Goal: Transaction & Acquisition: Book appointment/travel/reservation

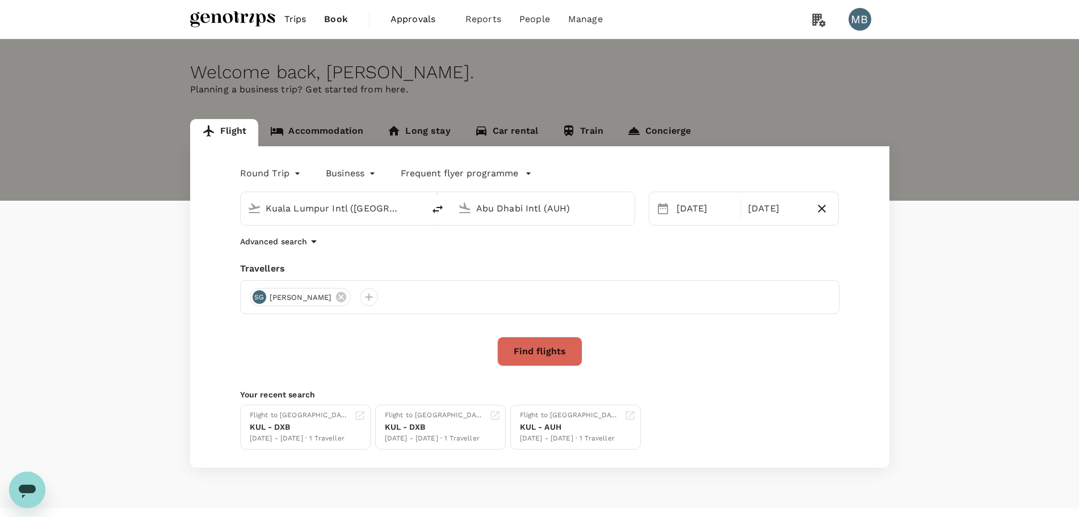
click at [340, 125] on link "Accommodation" at bounding box center [316, 132] width 117 height 27
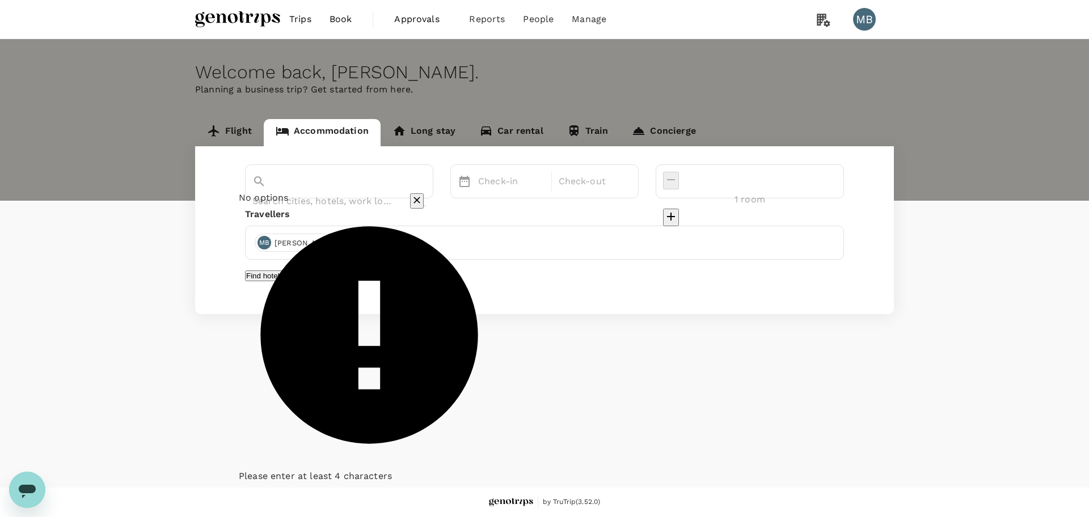
click at [372, 192] on input "text" at bounding box center [323, 201] width 142 height 18
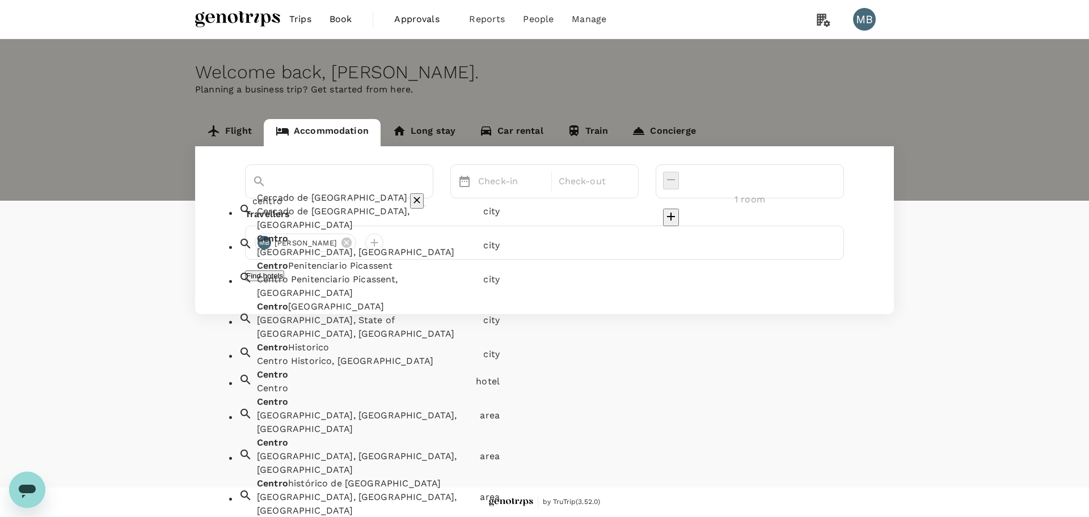
type input "centro"
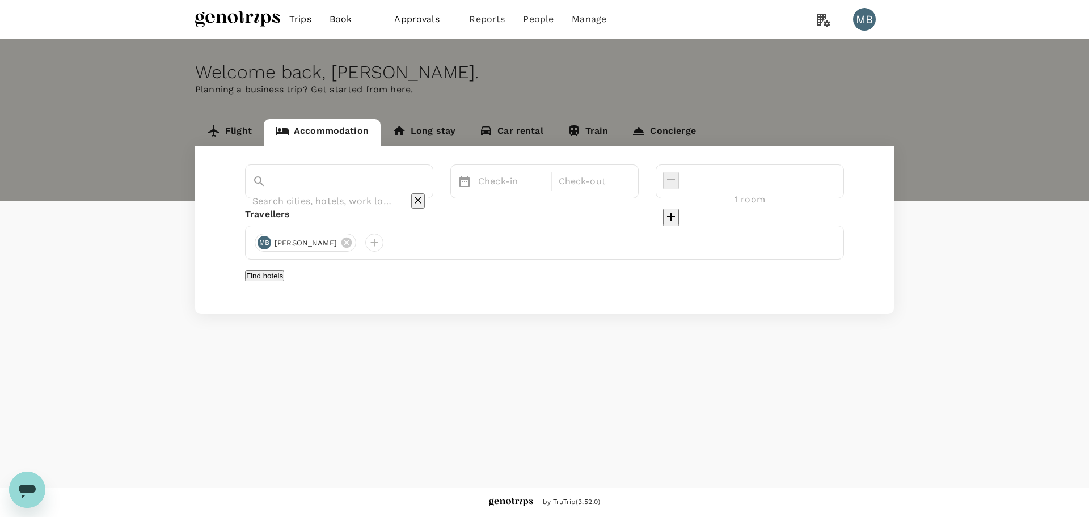
paste input "Centro Capital Centre by Rotana"
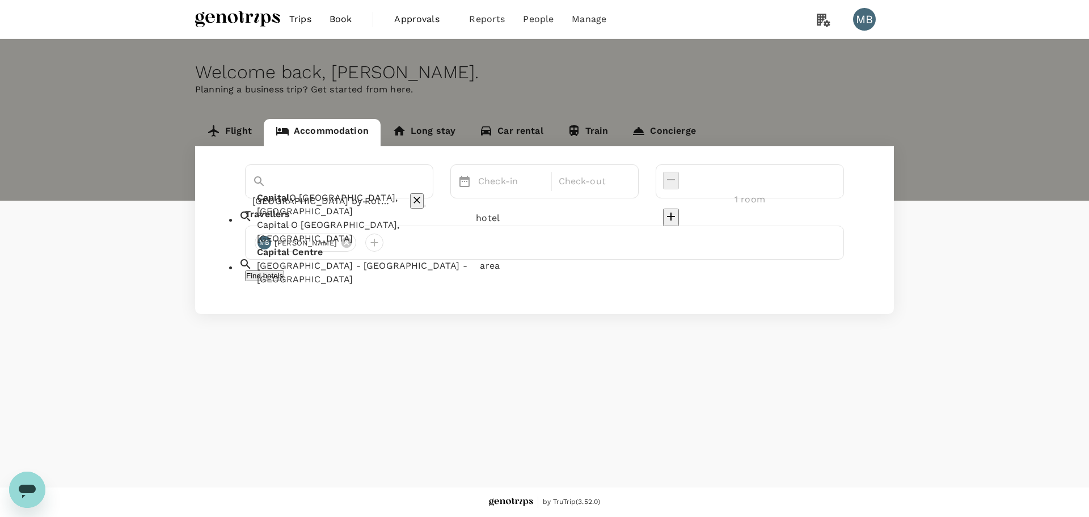
click at [315, 247] on span "Centre" at bounding box center [307, 252] width 31 height 11
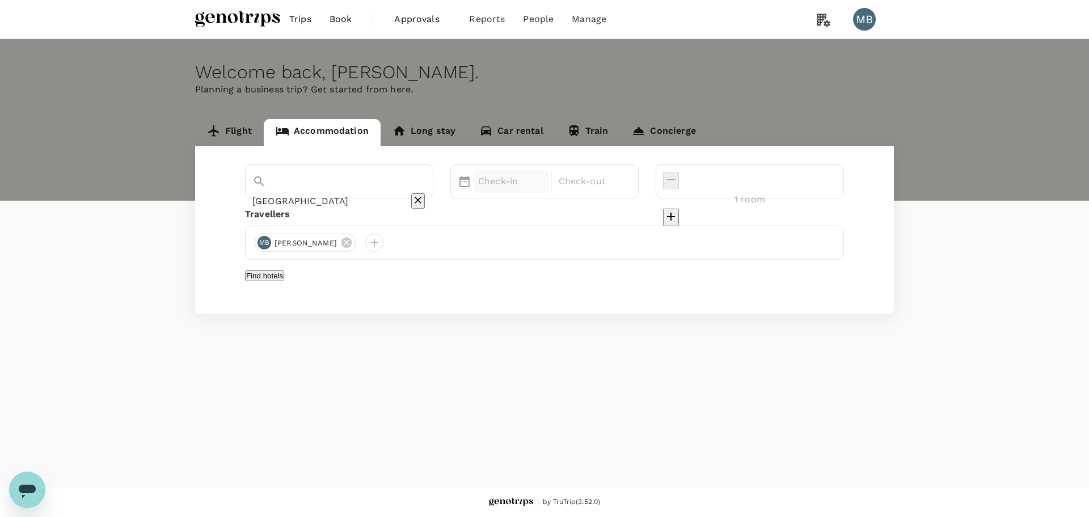
type input "Capital Centre"
click at [545, 184] on p "Check-in" at bounding box center [511, 182] width 66 height 14
click at [774, 221] on button "Next Month" at bounding box center [765, 218] width 18 height 18
click at [772, 263] on div "1" at bounding box center [762, 259] width 22 height 22
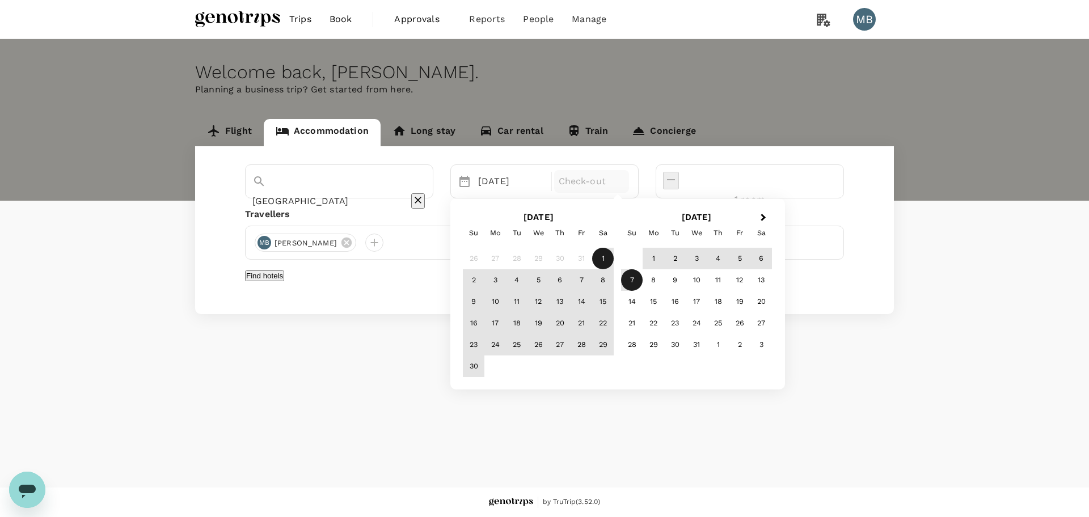
click at [643, 272] on div "7" at bounding box center [632, 281] width 22 height 22
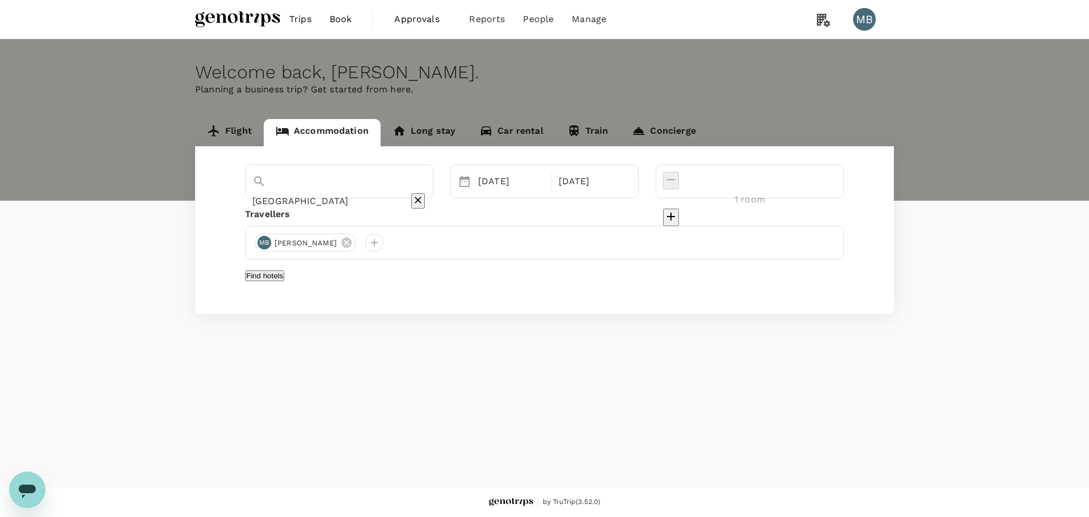
click at [284, 276] on button "Find hotels" at bounding box center [264, 276] width 39 height 11
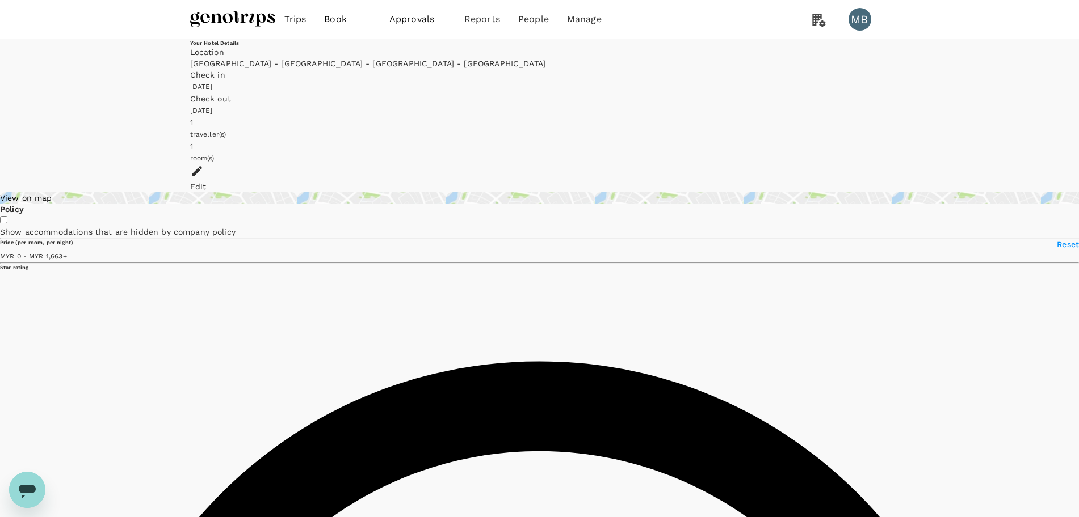
click at [202, 166] on icon at bounding box center [197, 171] width 10 height 10
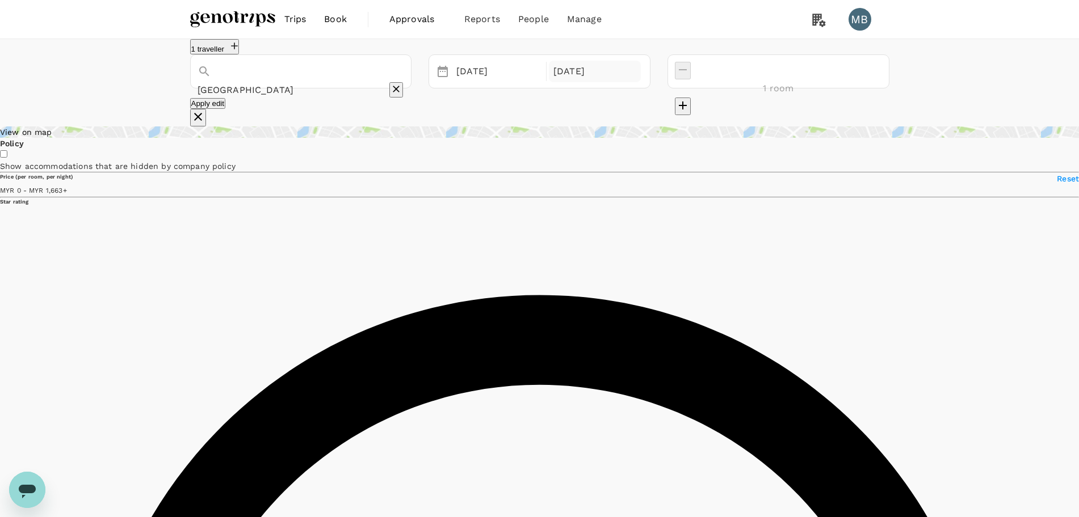
click at [641, 83] on div "07 Dec" at bounding box center [595, 72] width 92 height 22
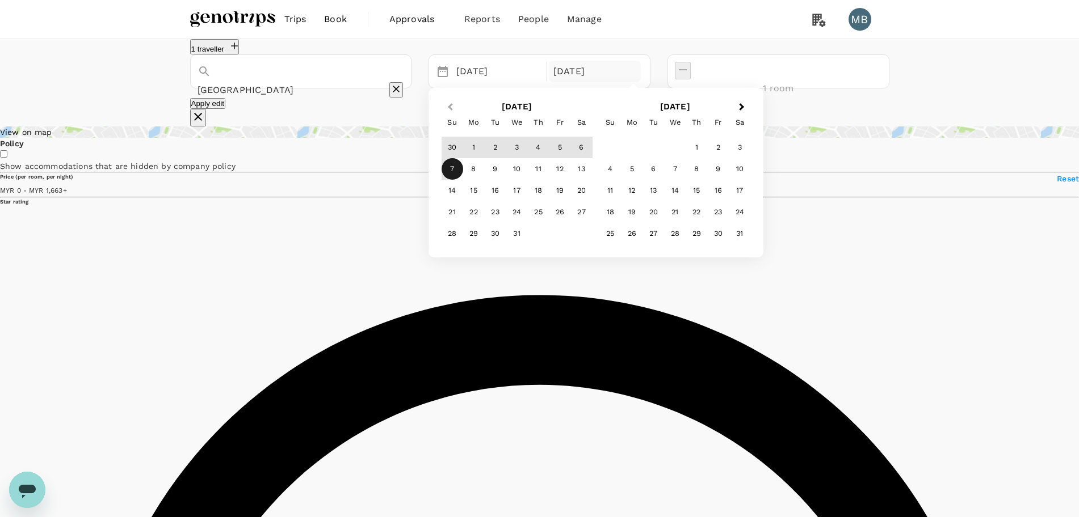
click at [450, 114] on span "Previous Month" at bounding box center [450, 107] width 0 height 13
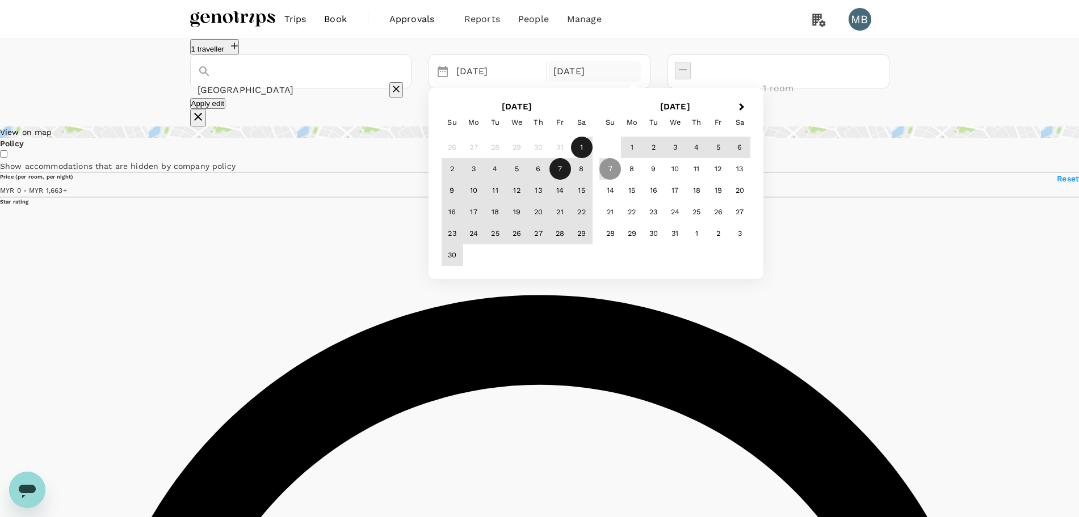
click at [571, 178] on div "7" at bounding box center [560, 169] width 22 height 22
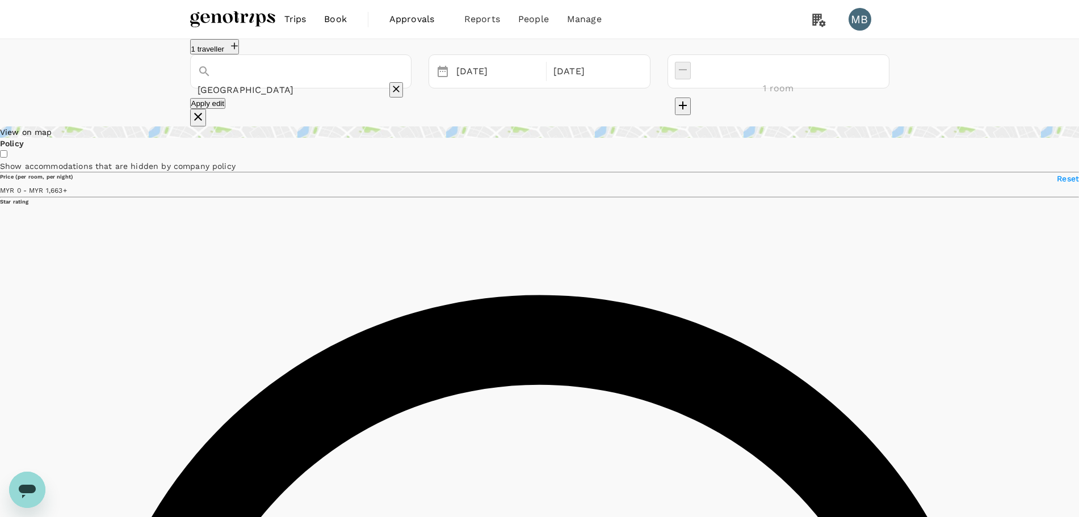
click at [226, 109] on button "Apply edit" at bounding box center [208, 103] width 36 height 11
type input "Capital Centre"
type input "1663"
click at [402, 84] on icon "Clear" at bounding box center [395, 88] width 11 height 11
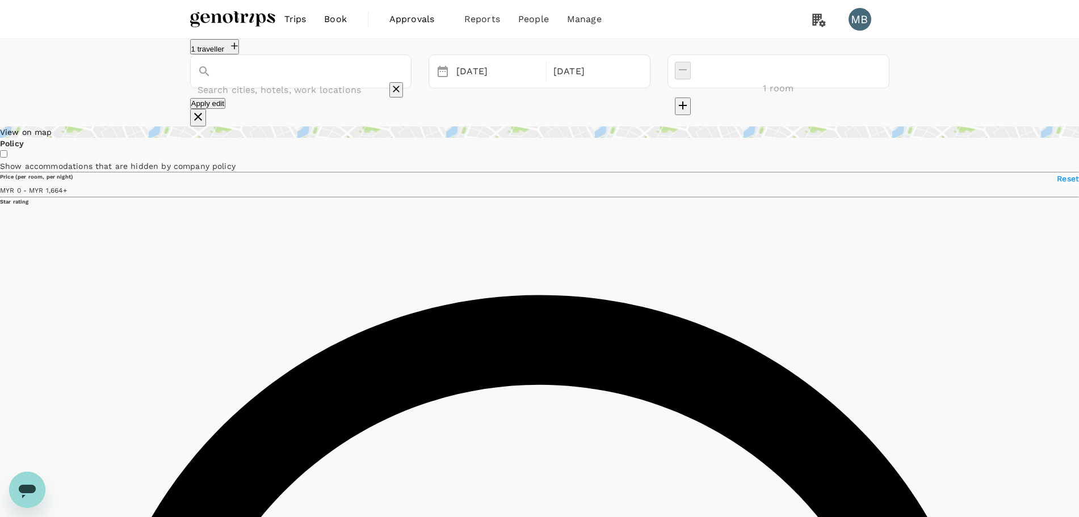
paste input "Andaz Capital Gate by Hyatt"
click at [378, 103] on div "Andaz Abu Dhabi, Part Of Hyatt Andaz Abu Dhabi, Part Of Hyatt" at bounding box center [333, 89] width 222 height 27
type input "Andaz Abu Dhabi, Part Of Hyatt"
click at [226, 109] on button "Apply edit" at bounding box center [208, 103] width 36 height 11
type input "1663"
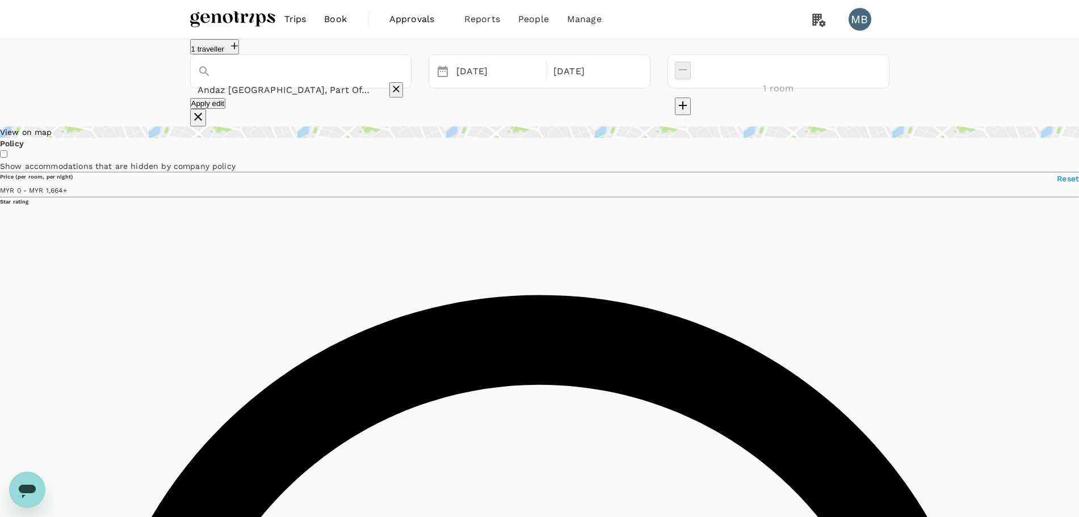
click at [399, 91] on icon "Clear" at bounding box center [396, 89] width 7 height 7
type input "PARK ROTANA ABU DHABI"
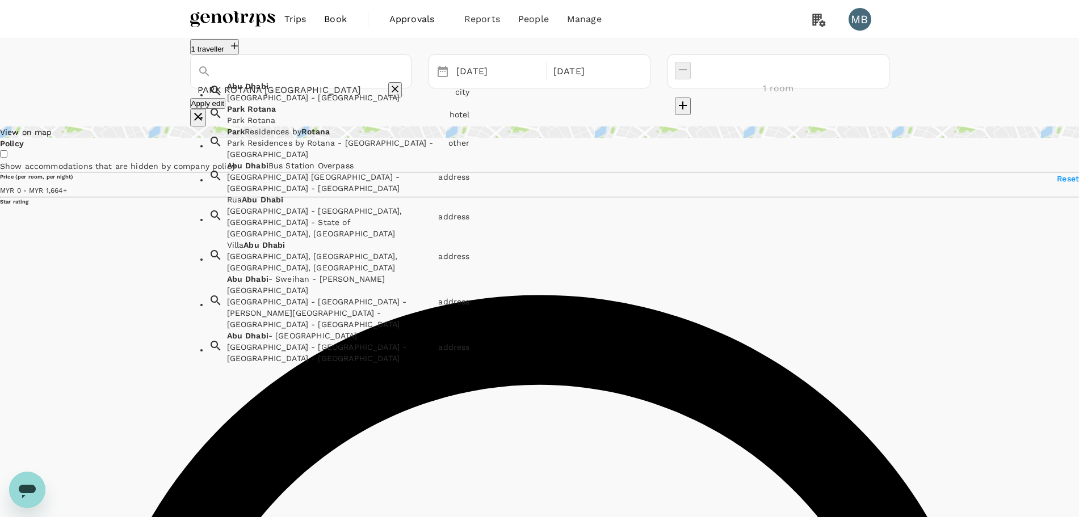
click at [401, 90] on icon "Clear" at bounding box center [394, 88] width 11 height 11
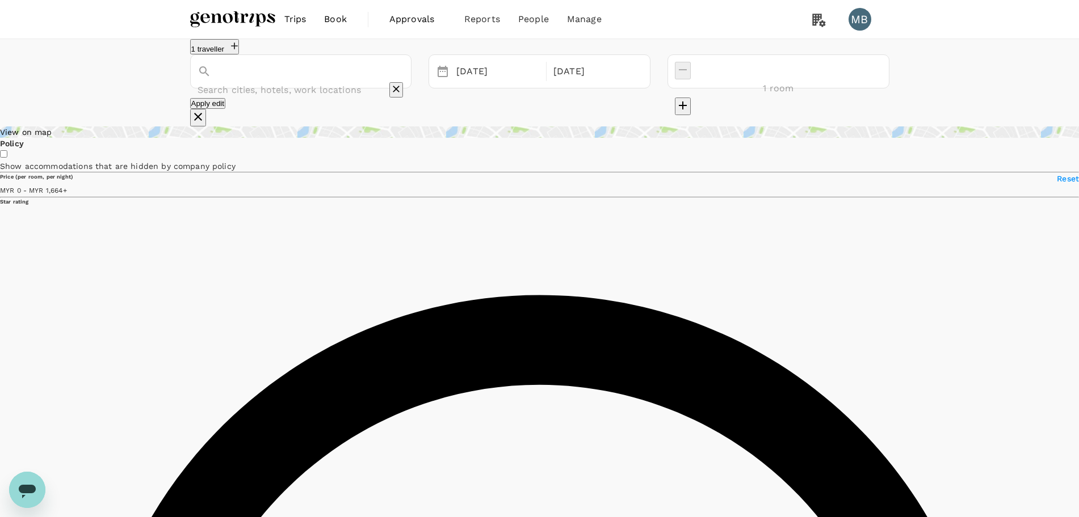
click at [373, 83] on input "text" at bounding box center [284, 90] width 175 height 18
click at [387, 103] on div "Marriot t Hotel Down town Abu Dhabi Marriott Hotel Downtown Abu Dhabi" at bounding box center [333, 89] width 222 height 27
type input "Marriott Hotel Downtown Abu Dhabi"
click at [226, 109] on button "Apply edit" at bounding box center [208, 103] width 36 height 11
type input "1663"
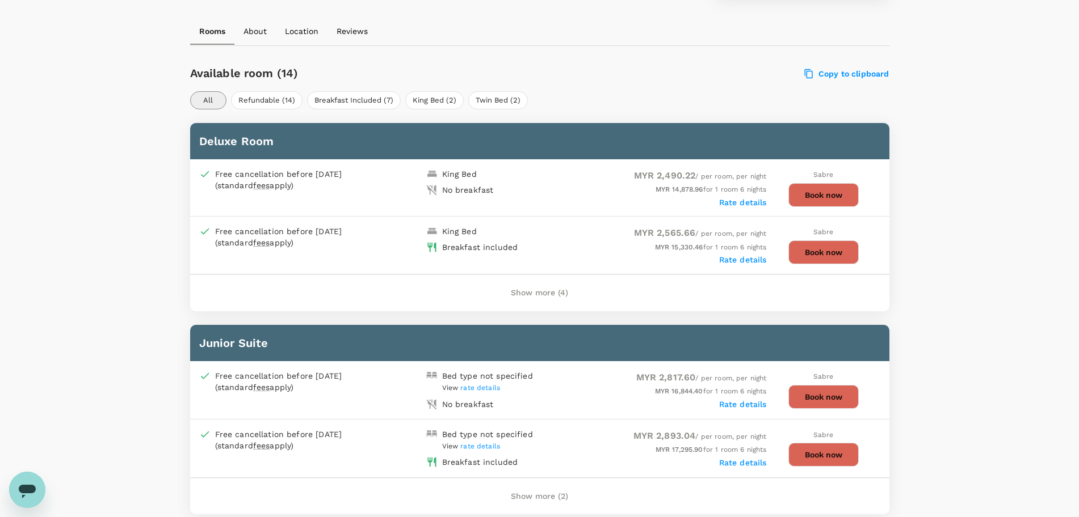
scroll to position [496, 0]
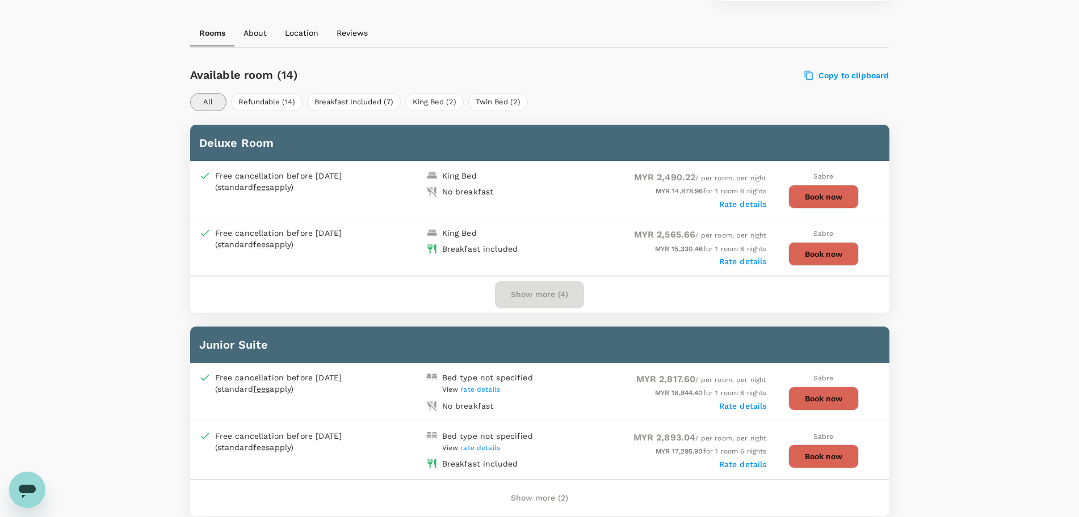
click at [534, 297] on button "Show more (4)" at bounding box center [539, 294] width 89 height 27
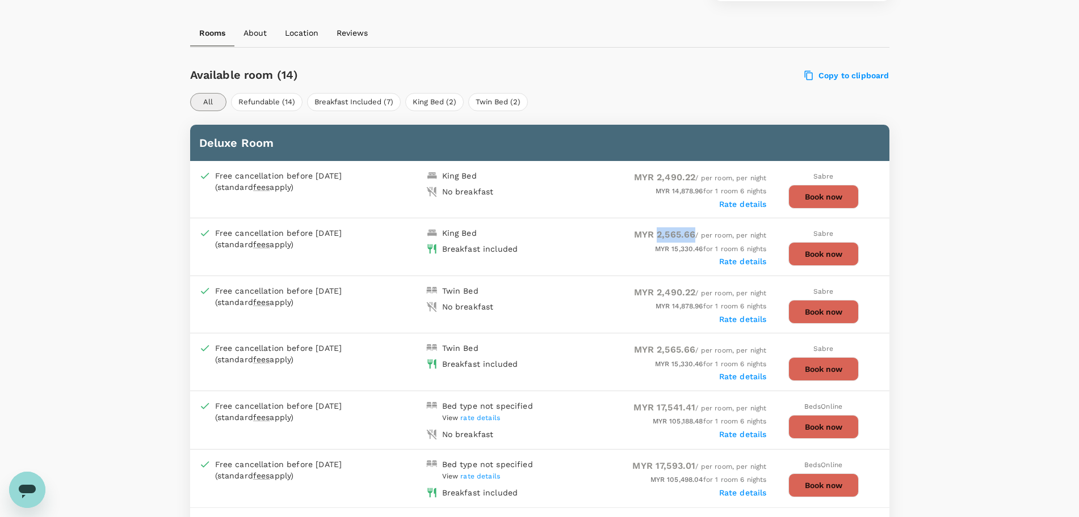
drag, startPoint x: 654, startPoint y: 234, endPoint x: 693, endPoint y: 233, distance: 38.6
click at [693, 233] on span "MYR 2,565.66 / per room, per night" at bounding box center [700, 236] width 133 height 8
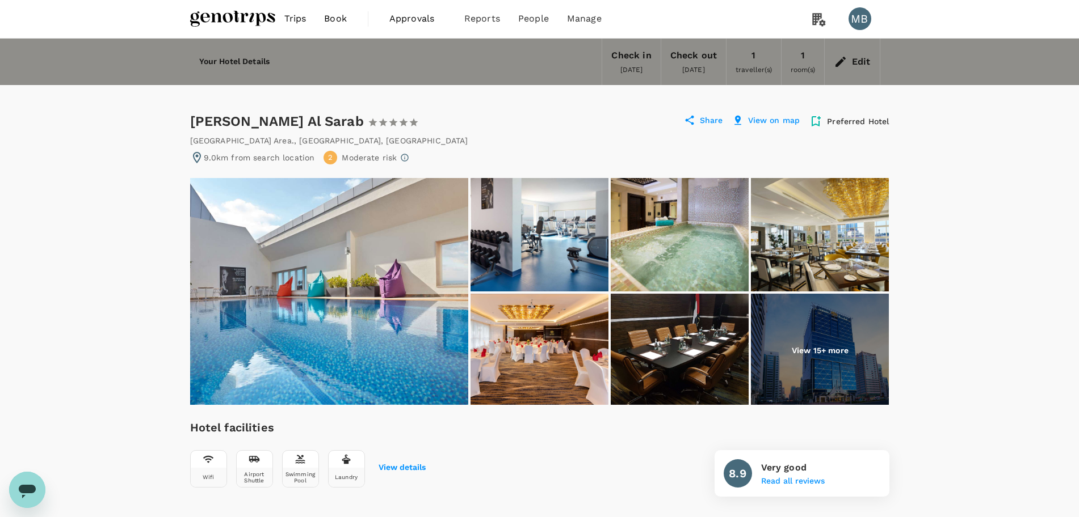
scroll to position [0, 0]
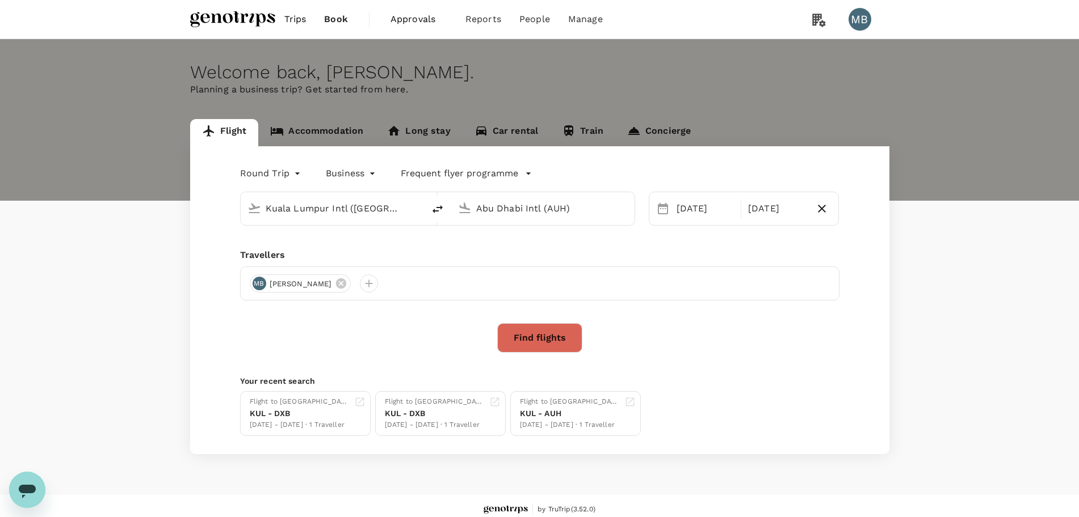
click at [335, 128] on link "Accommodation" at bounding box center [316, 132] width 117 height 27
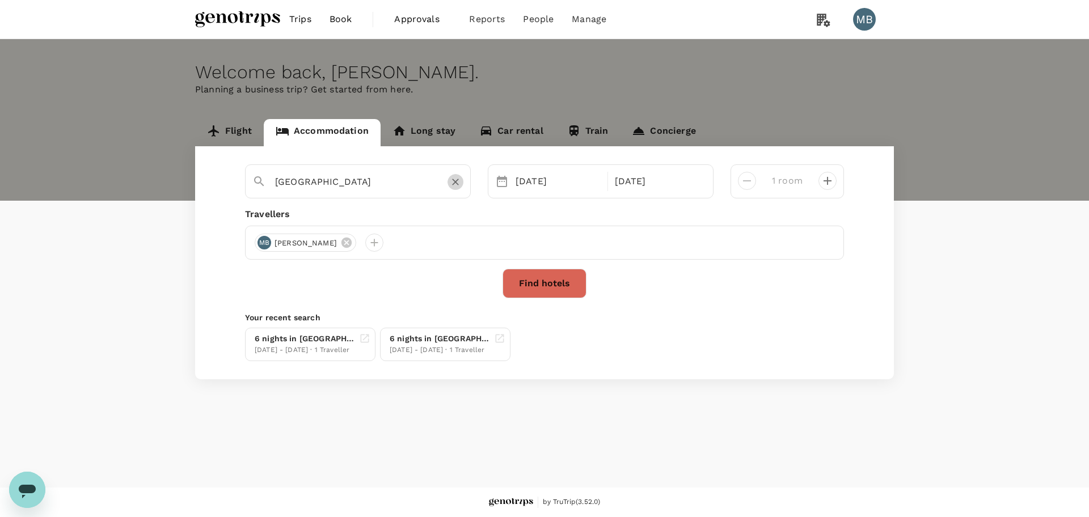
click at [454, 184] on icon "Clear" at bounding box center [455, 182] width 7 height 7
click at [386, 183] on input "text" at bounding box center [353, 182] width 157 height 18
paste input "Aloft Abu Dhabi"
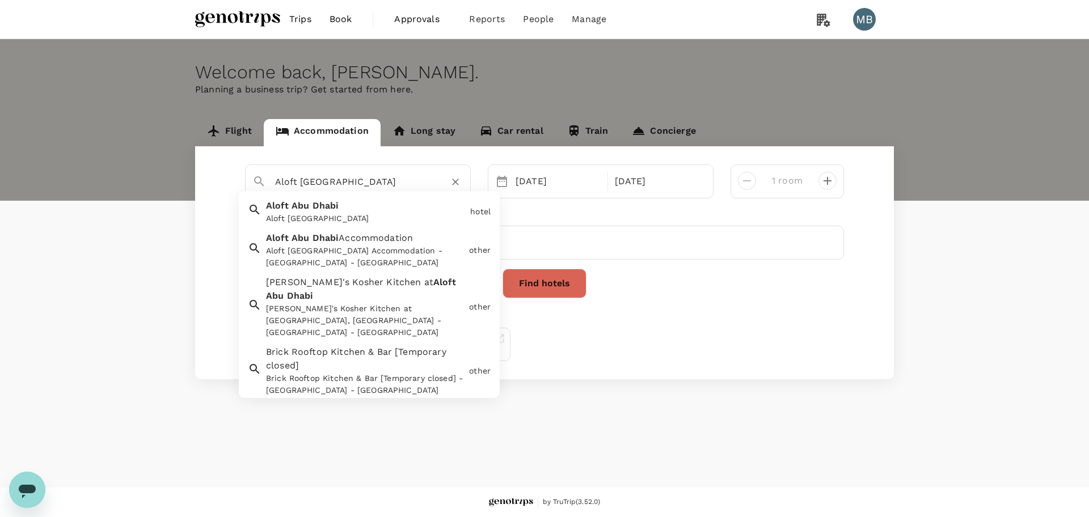
click at [361, 207] on div "Aloft Abu Dhabi Aloft Abu Dhabi" at bounding box center [364, 210] width 204 height 30
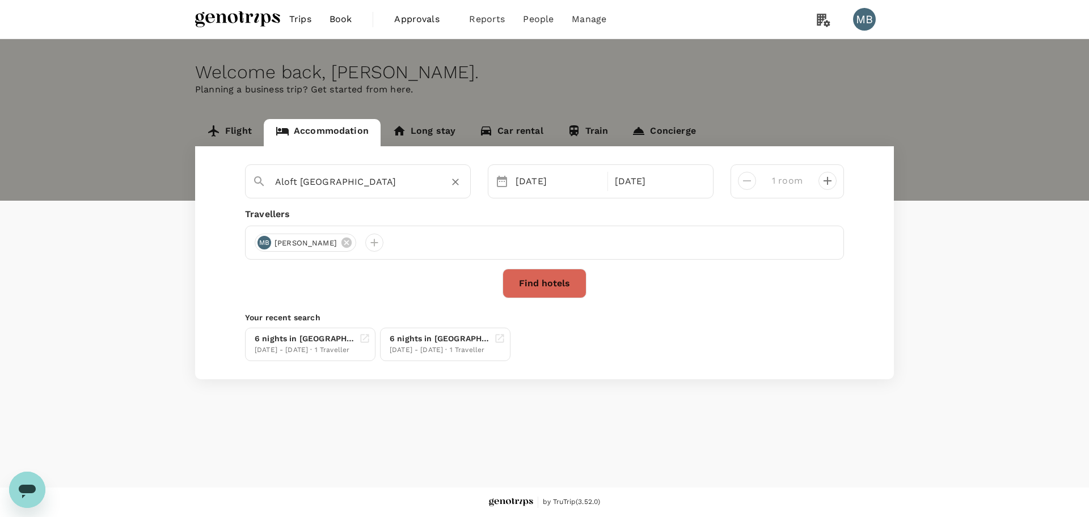
type input "Aloft Abu Dhabi"
click at [563, 273] on button "Find hotels" at bounding box center [545, 284] width 84 height 30
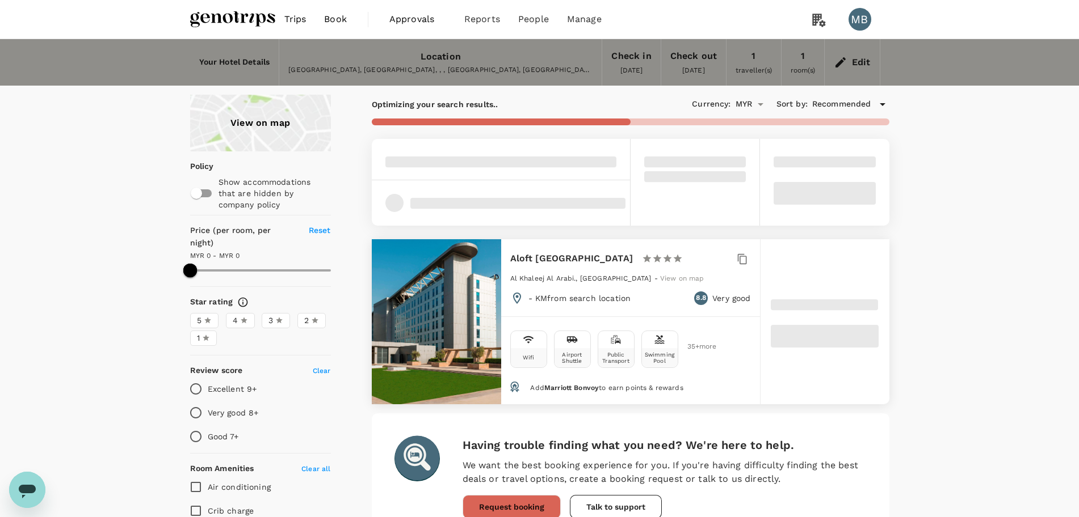
type input "1663"
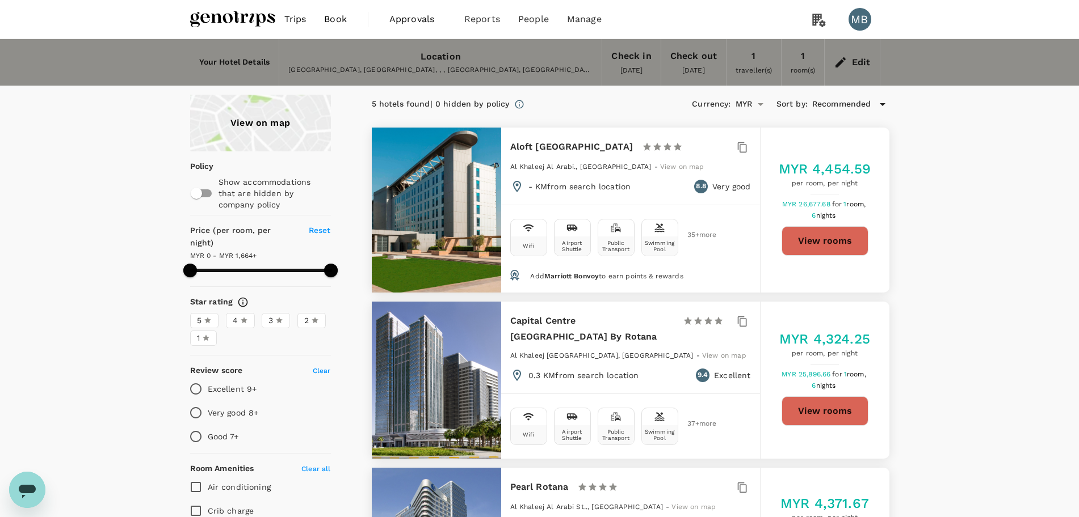
click at [813, 250] on button "View rooms" at bounding box center [824, 241] width 87 height 30
click at [843, 61] on icon at bounding box center [840, 62] width 10 height 10
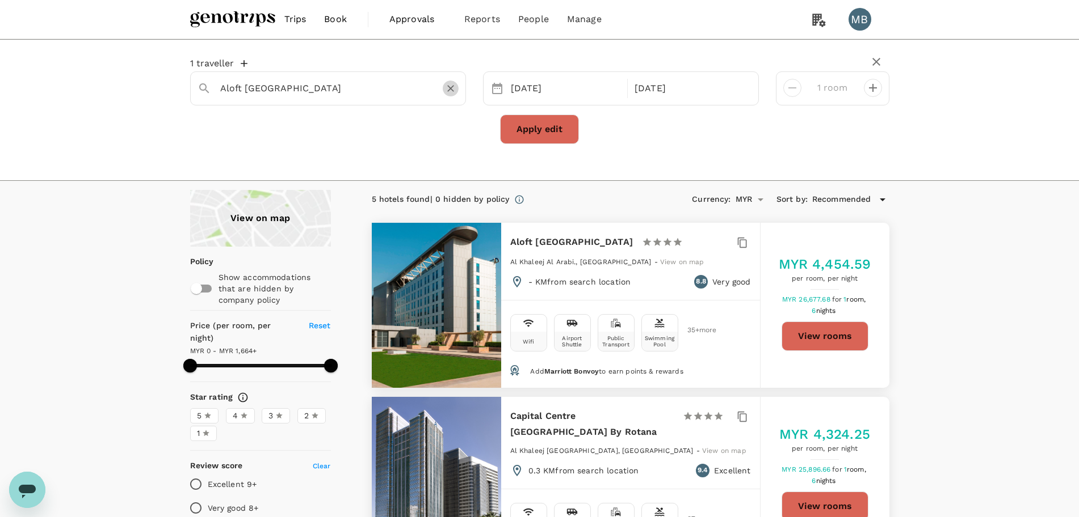
click at [445, 89] on icon "Clear" at bounding box center [450, 88] width 11 height 11
paste input "Holiday Inn Abu Dhabi"
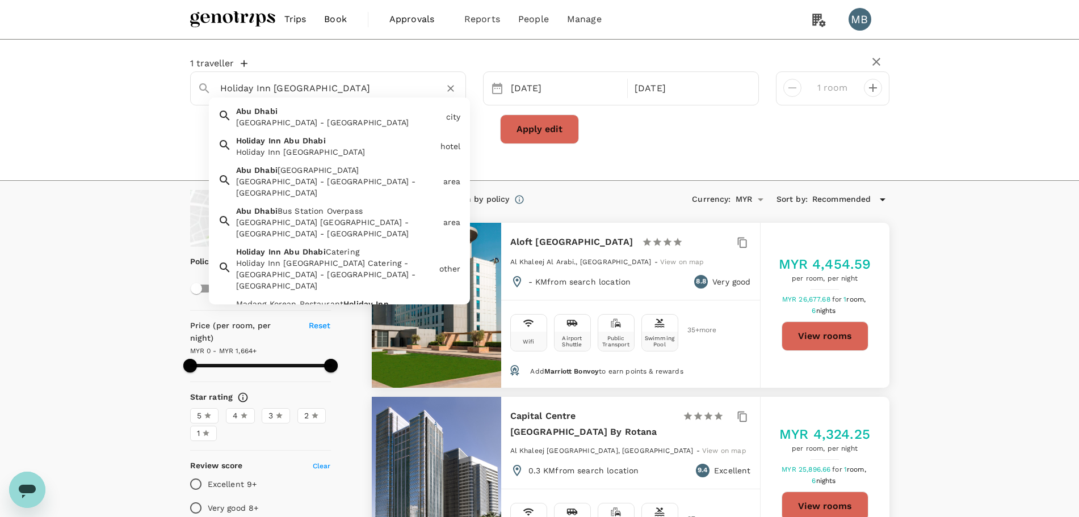
click at [368, 141] on div "Holiday Inn Abu Dhabi Holiday Inn Abu Dhabi" at bounding box center [334, 144] width 204 height 27
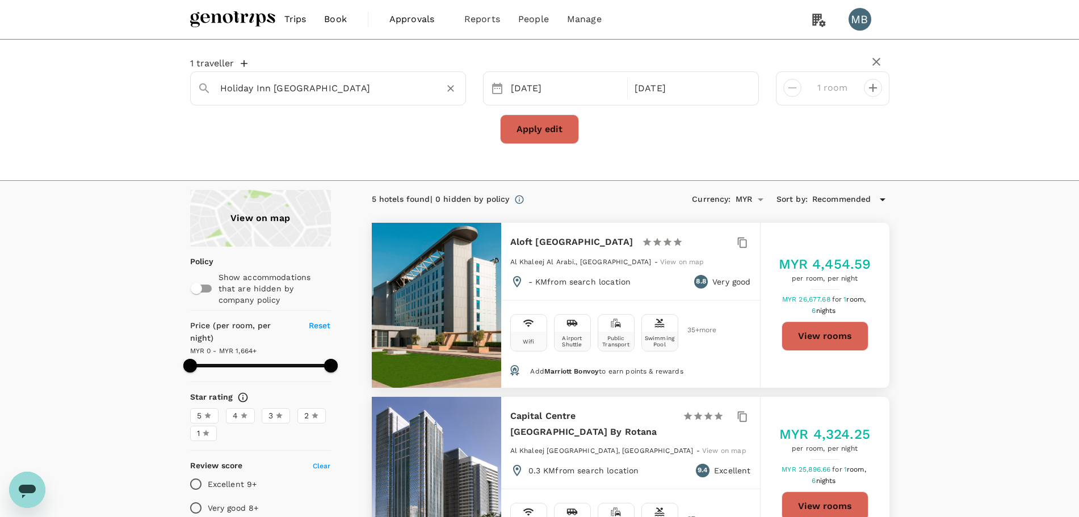
type input "Holiday Inn [GEOGRAPHIC_DATA]"
click at [521, 132] on button "Apply edit" at bounding box center [539, 130] width 79 height 30
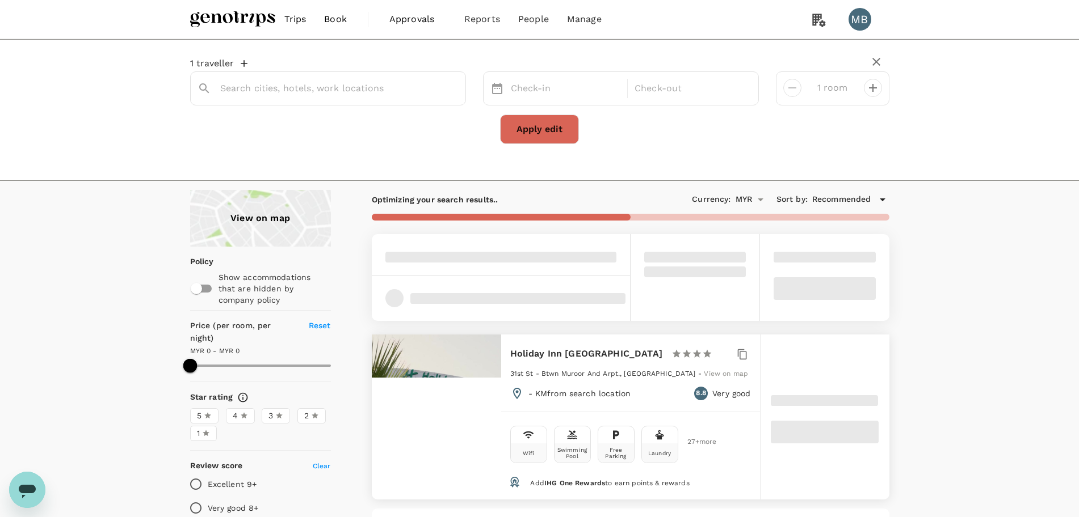
type input "Holiday Inn [GEOGRAPHIC_DATA]"
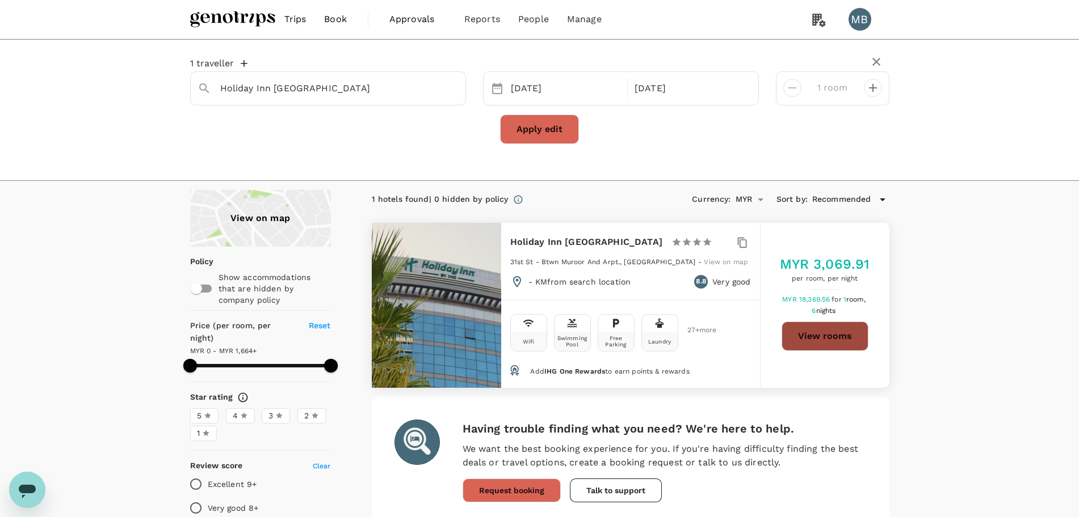
click at [805, 330] on button "View rooms" at bounding box center [824, 337] width 87 height 30
type input "1663"
click at [574, 84] on div "[DATE]" at bounding box center [565, 89] width 119 height 22
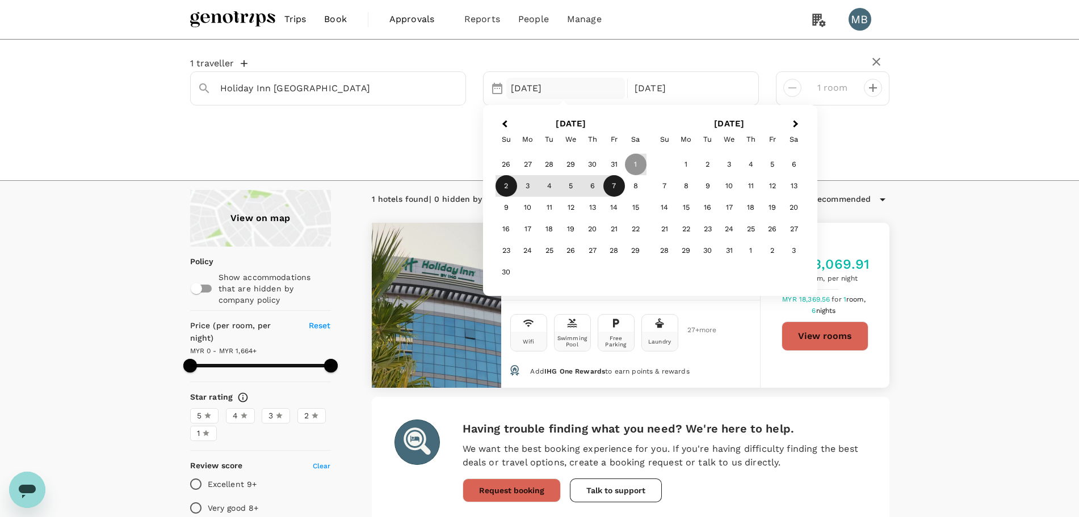
click at [504, 183] on div "2" at bounding box center [506, 186] width 22 height 22
click at [439, 142] on div "Apply edit" at bounding box center [539, 130] width 699 height 30
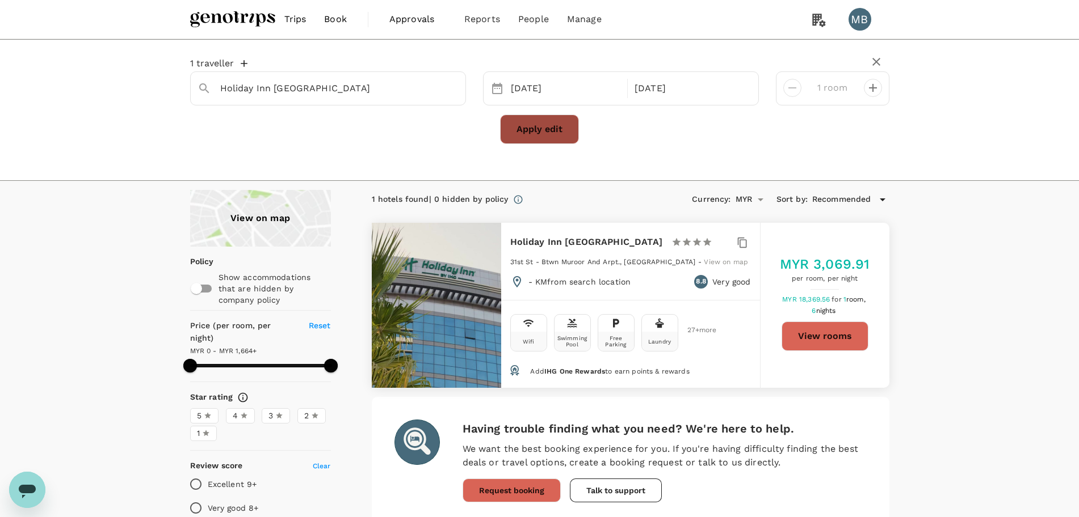
click at [531, 132] on button "Apply edit" at bounding box center [539, 130] width 79 height 30
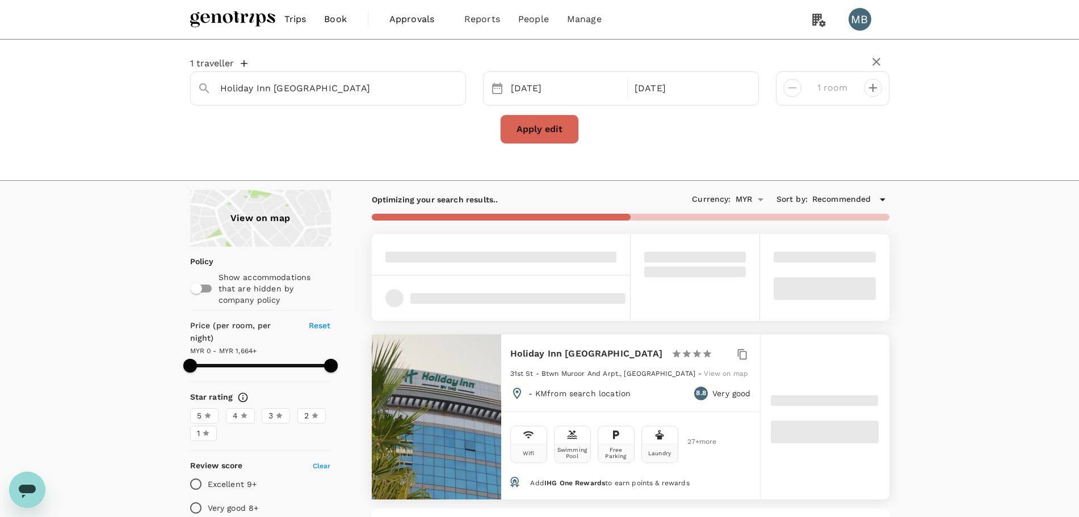
type input "1664"
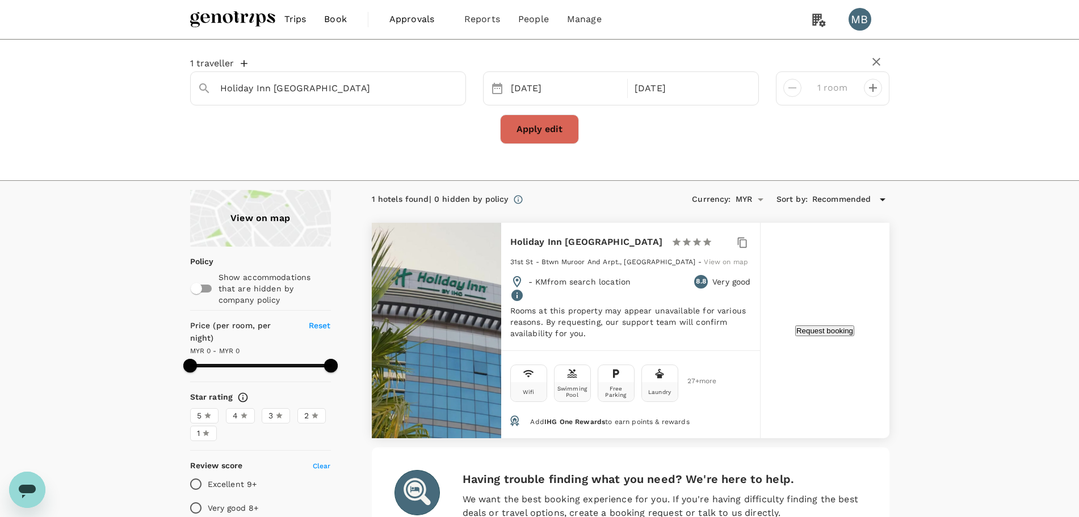
click at [524, 120] on button "Apply edit" at bounding box center [539, 130] width 79 height 30
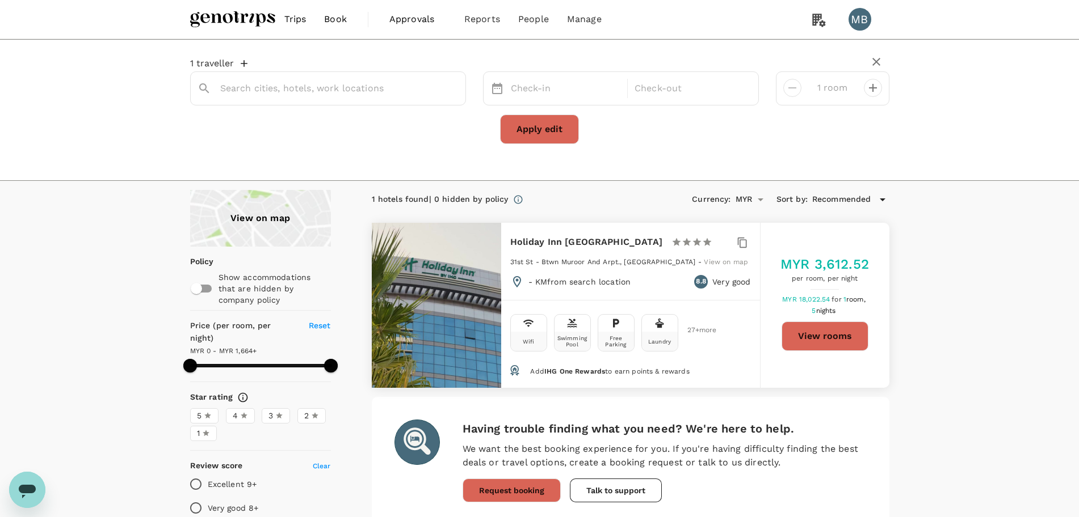
type input "Holiday Inn Abu Dhabi"
click at [864, 336] on button "View rooms" at bounding box center [824, 337] width 87 height 30
type input "1664"
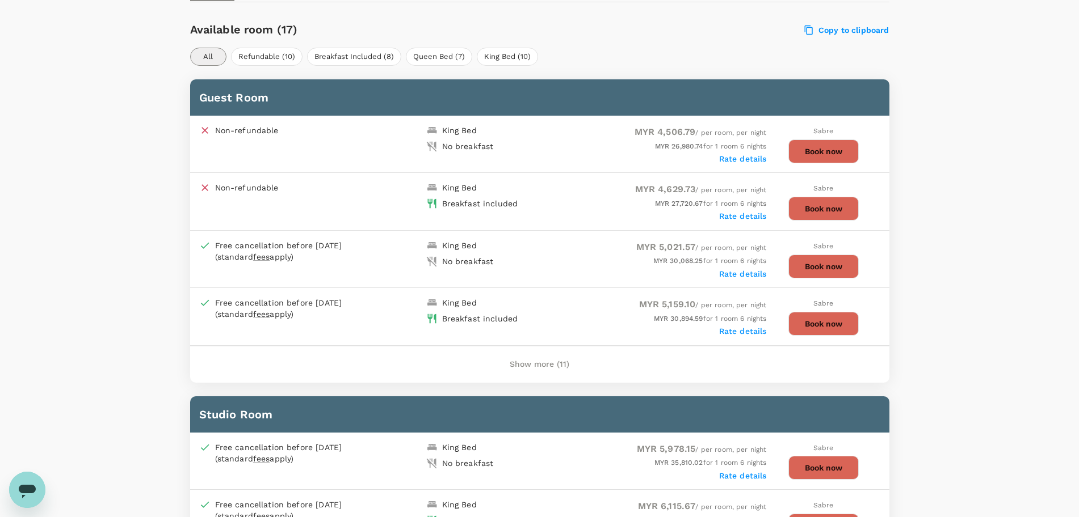
scroll to position [567, 0]
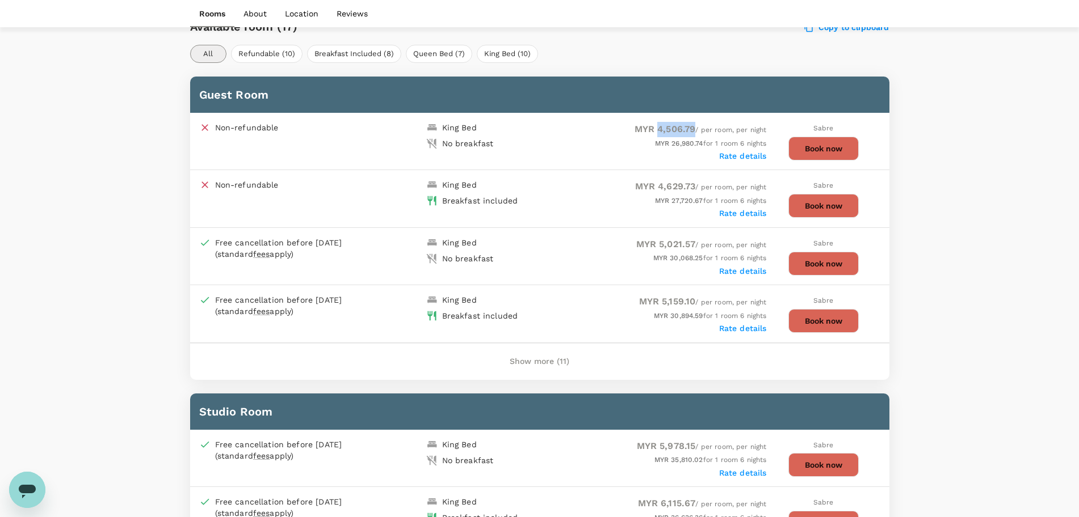
drag, startPoint x: 654, startPoint y: 127, endPoint x: 693, endPoint y: 121, distance: 39.0
click at [693, 122] on div "MYR 4,506.79 / per room, per night" at bounding box center [653, 129] width 227 height 15
copy span "4,506.79"
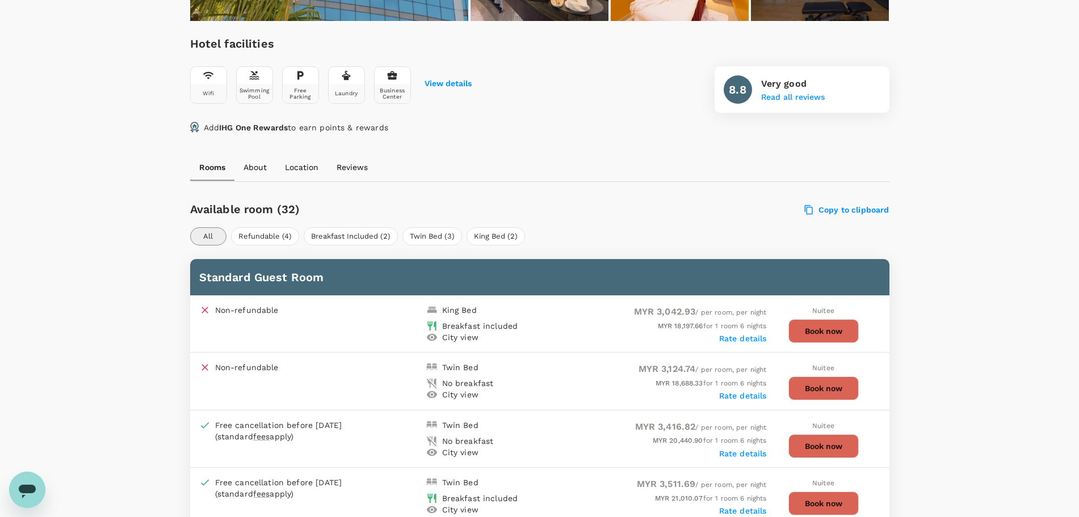
scroll to position [426, 0]
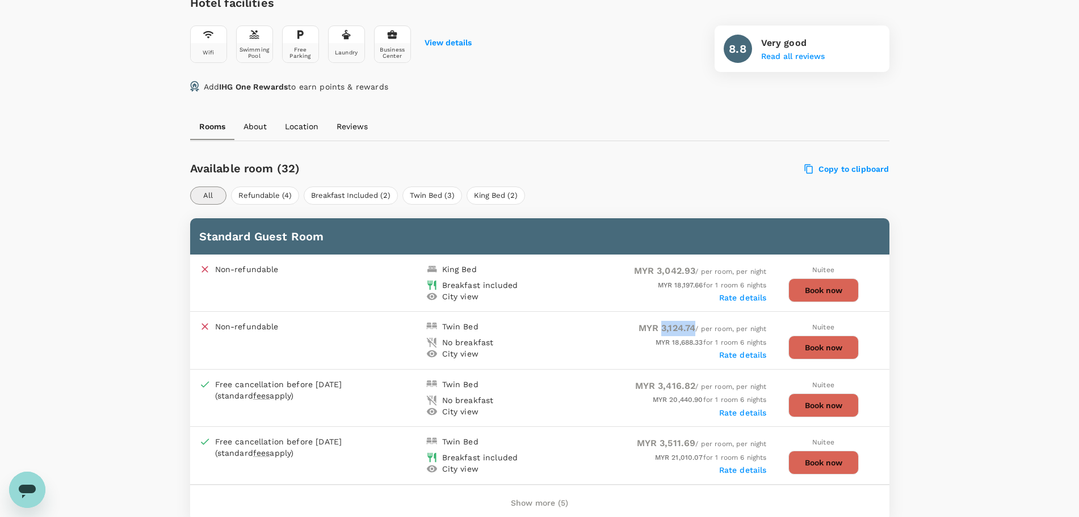
drag, startPoint x: 657, startPoint y: 329, endPoint x: 692, endPoint y: 327, distance: 35.3
click at [692, 327] on span "MYR 3,124.74 / per room, per night" at bounding box center [702, 329] width 128 height 8
copy span "3,124.74"
drag, startPoint x: 654, startPoint y: 270, endPoint x: 694, endPoint y: 277, distance: 40.3
click at [694, 277] on div "MYR 3,042.93 / per room, per night" at bounding box center [653, 271] width 227 height 15
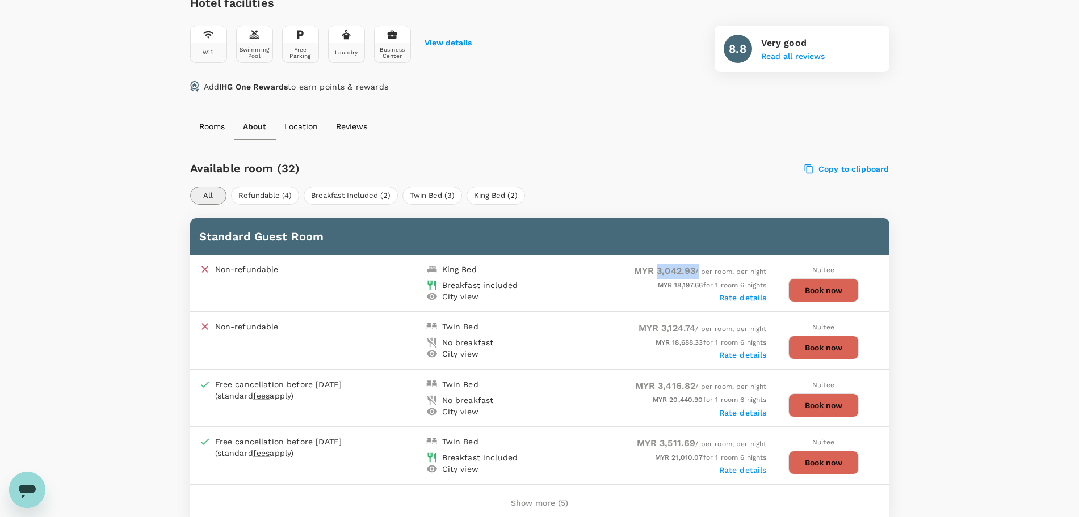
copy span "3,042.93"
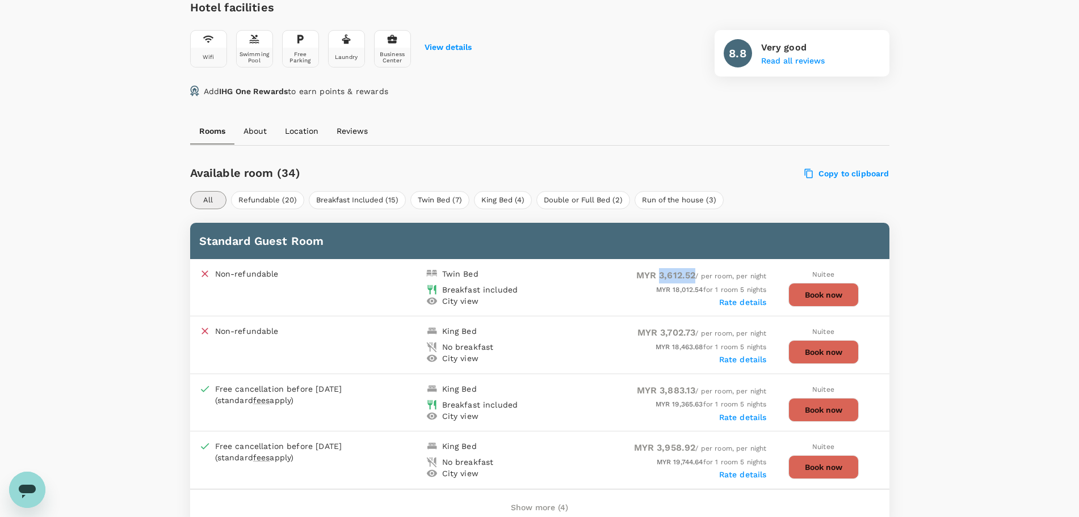
drag, startPoint x: 655, startPoint y: 273, endPoint x: 688, endPoint y: 266, distance: 33.1
click at [691, 269] on div "MYR 3,612.52 / per room, per night" at bounding box center [653, 275] width 227 height 15
copy span "3,612.52"
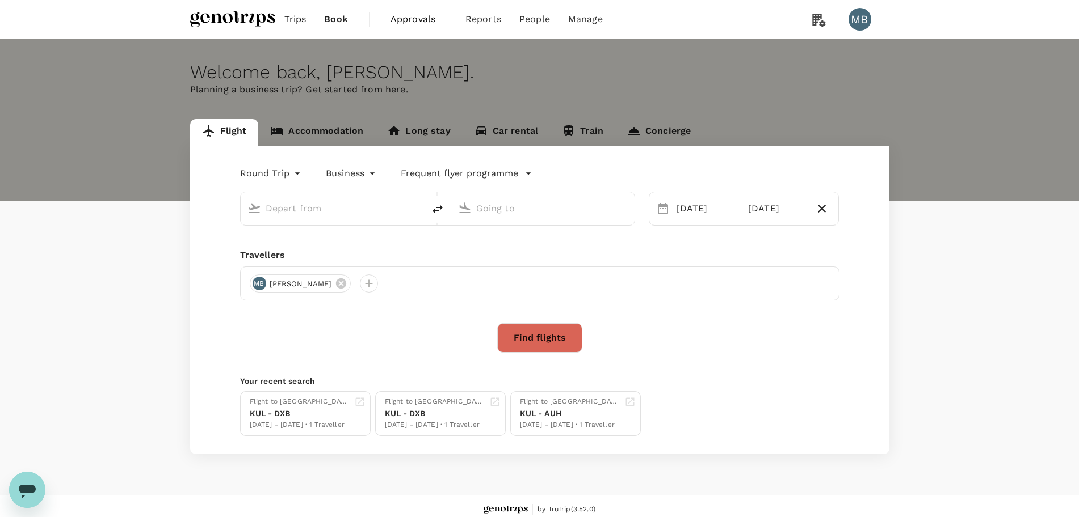
type input "Kuala Lumpur Intl ([GEOGRAPHIC_DATA])"
type input "Abu Dhabi Intl (AUH)"
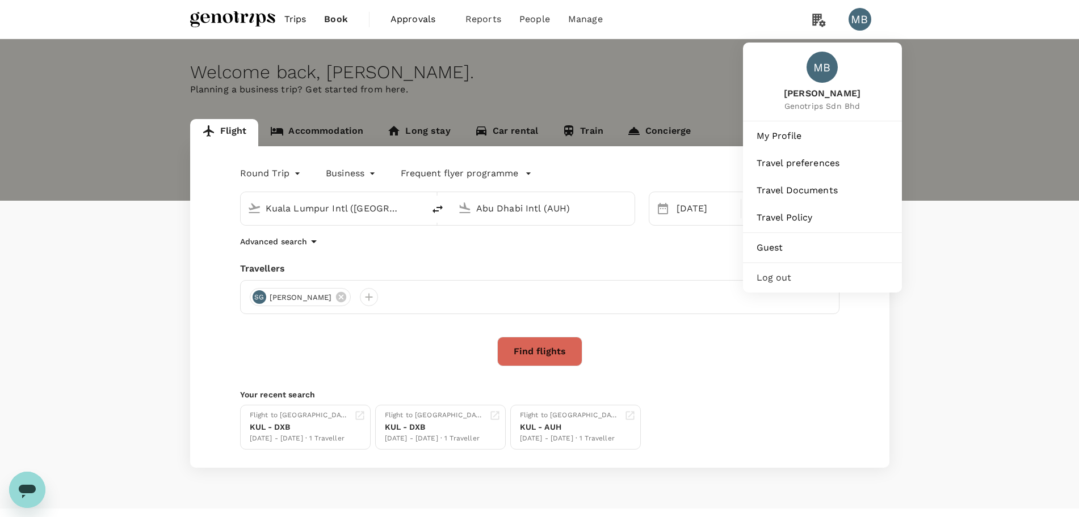
click at [778, 285] on span "Log out" at bounding box center [822, 278] width 132 height 14
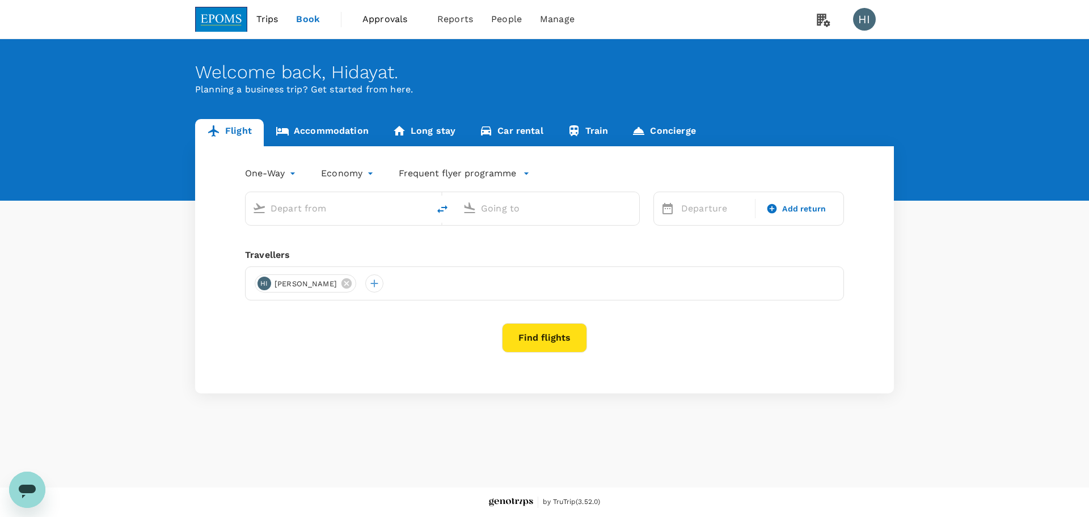
type input "roundtrip"
type input "Miri Intl (MYY)"
type input "Kuala Lumpur Intl ([GEOGRAPHIC_DATA])"
type input "Miri Intl (MYY)"
type input "Kuala Lumpur Intl ([GEOGRAPHIC_DATA])"
